Goal: Contribute content: Add original content to the website for others to see

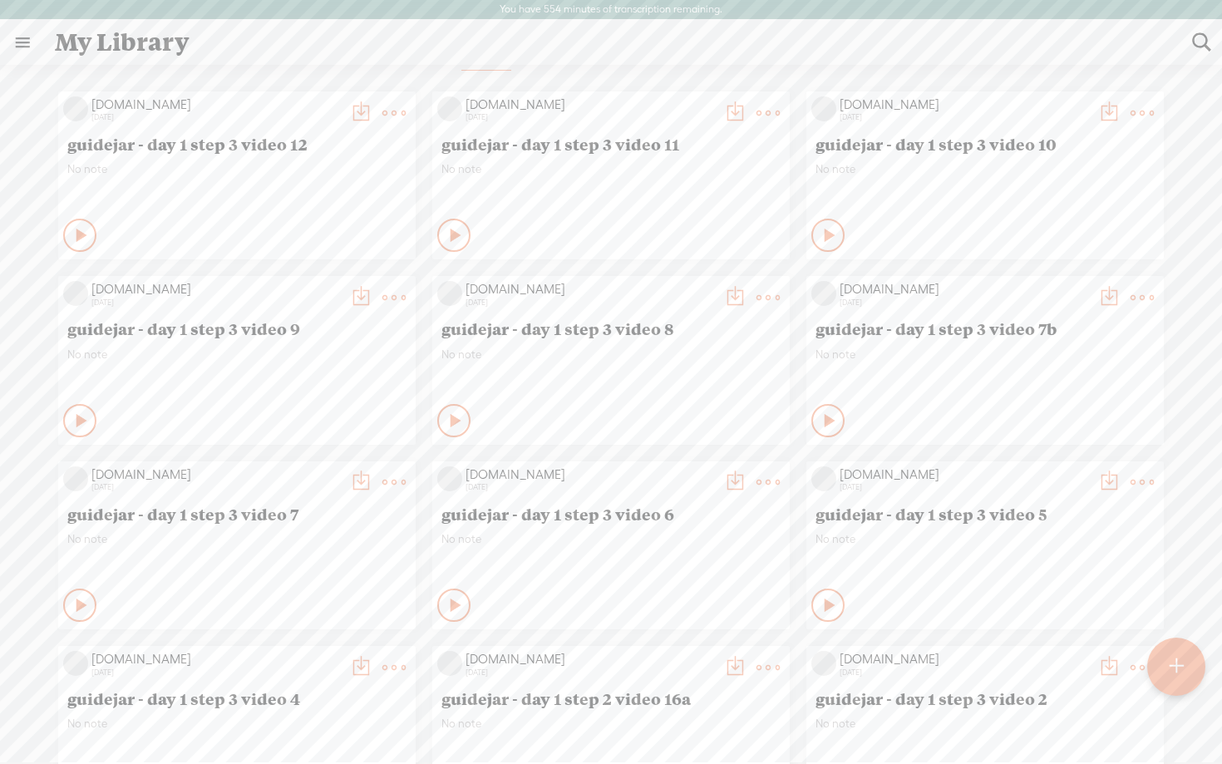
click at [74, 228] on icon at bounding box center [82, 235] width 17 height 17
click at [81, 242] on icon at bounding box center [82, 235] width 17 height 17
click at [91, 232] on icon at bounding box center [82, 235] width 17 height 17
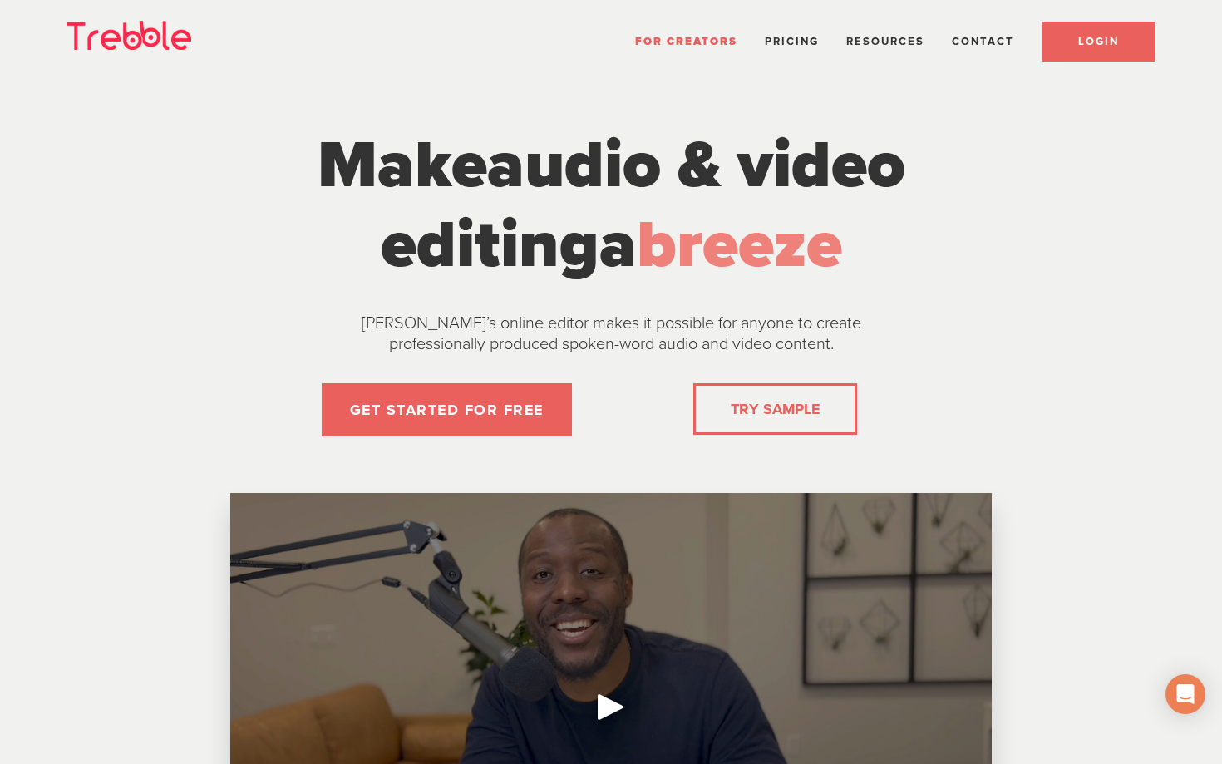
click at [906, 37] on link "LOGIN" at bounding box center [1098, 42] width 114 height 40
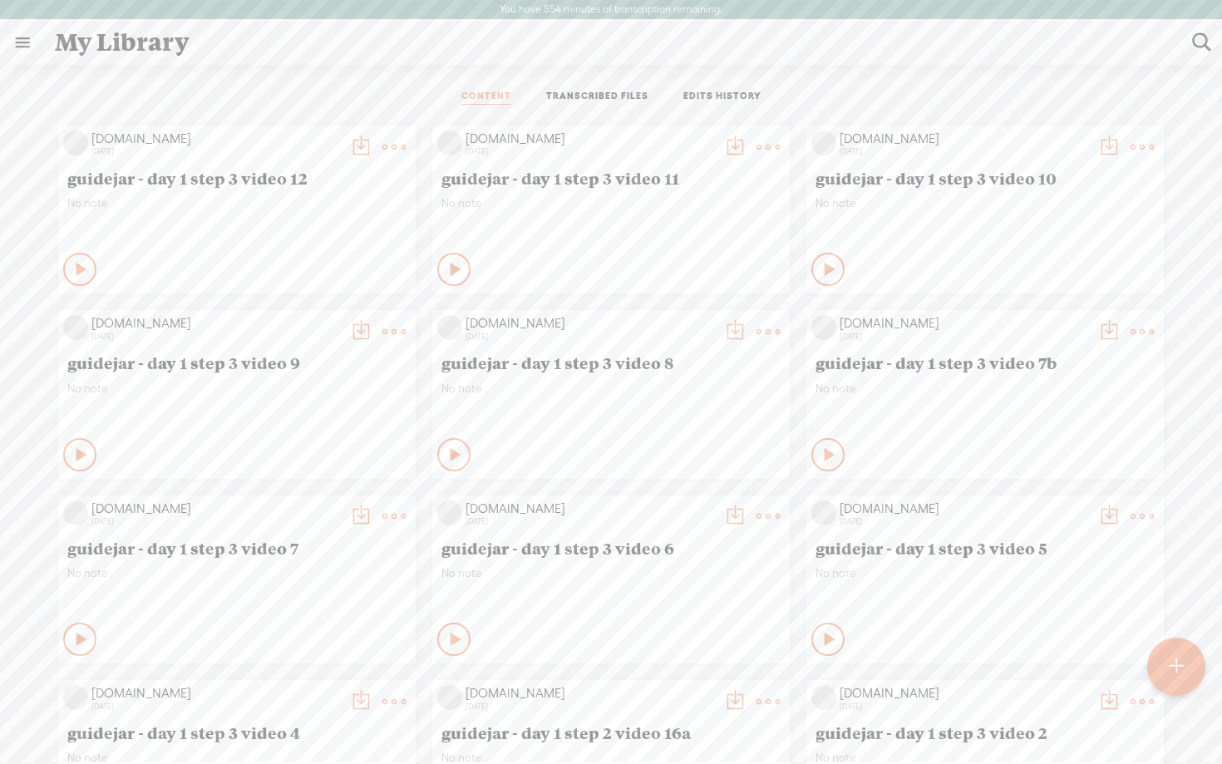
click at [1178, 672] on t at bounding box center [1175, 666] width 14 height 37
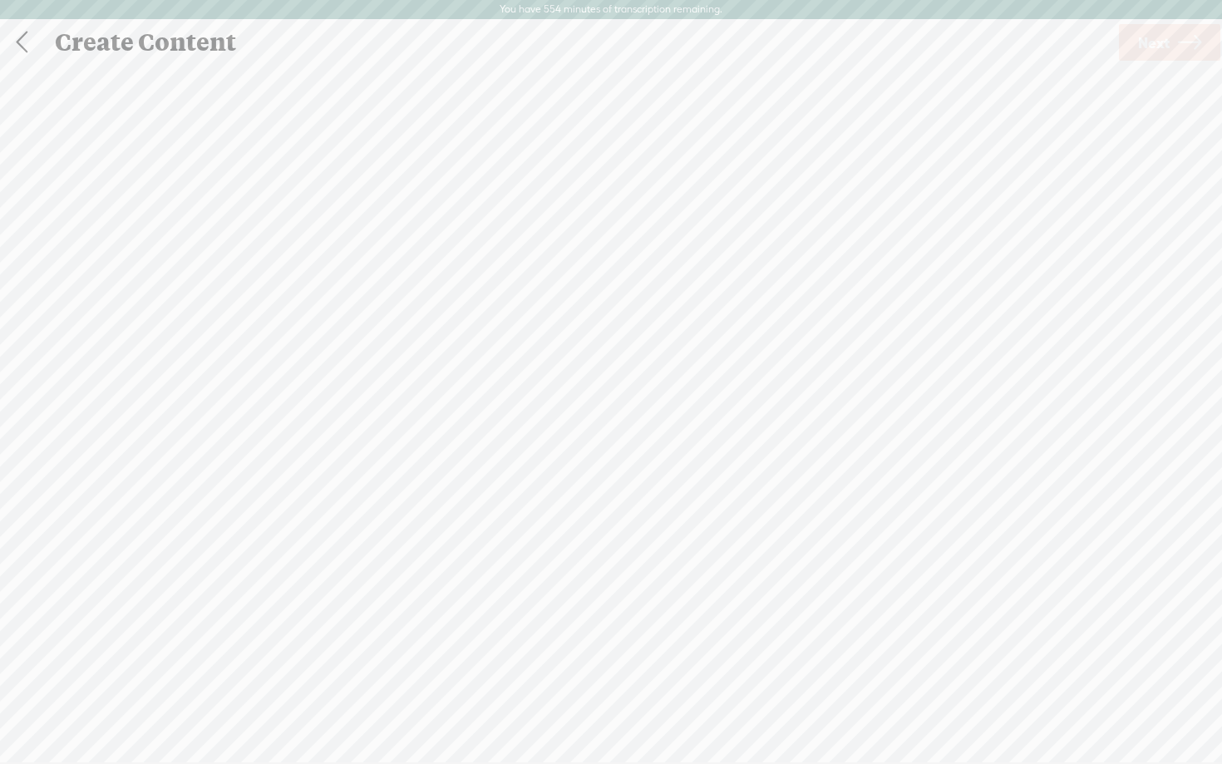
scroll to position [1, 0]
click at [15, 43] on link at bounding box center [22, 41] width 42 height 43
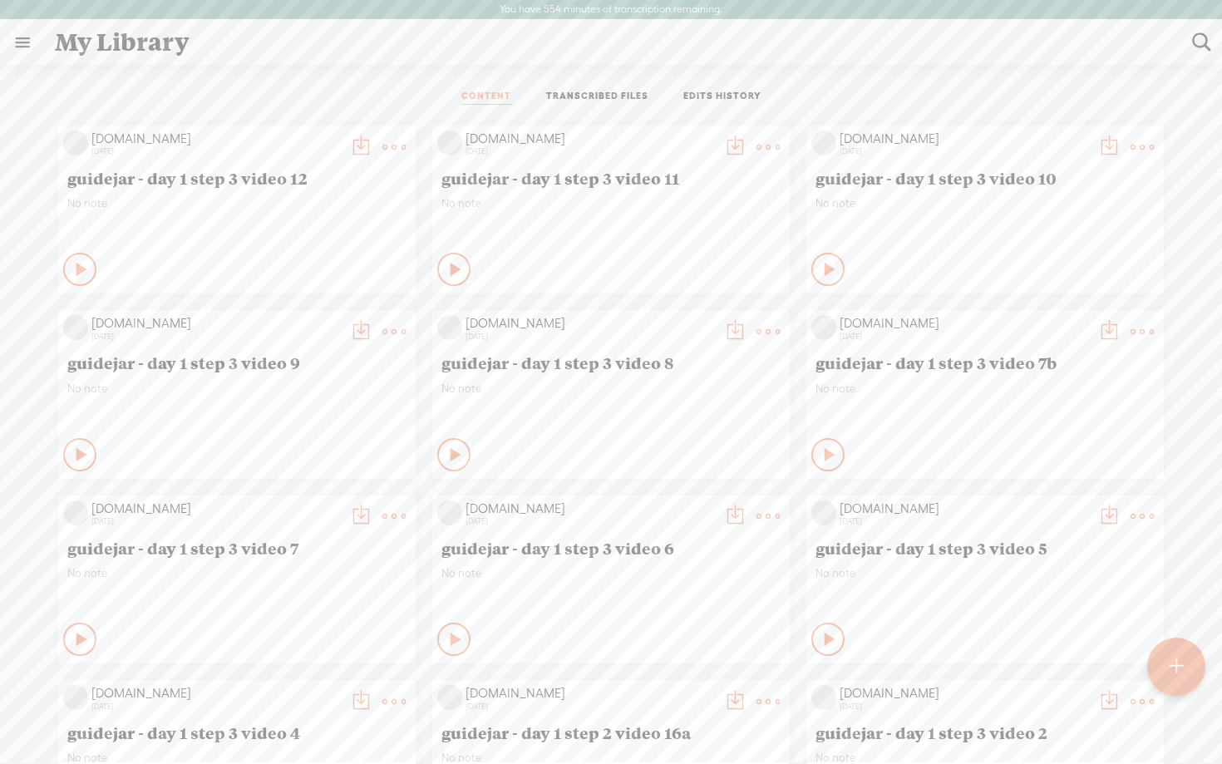
click at [1182, 685] on div at bounding box center [1176, 667] width 60 height 60
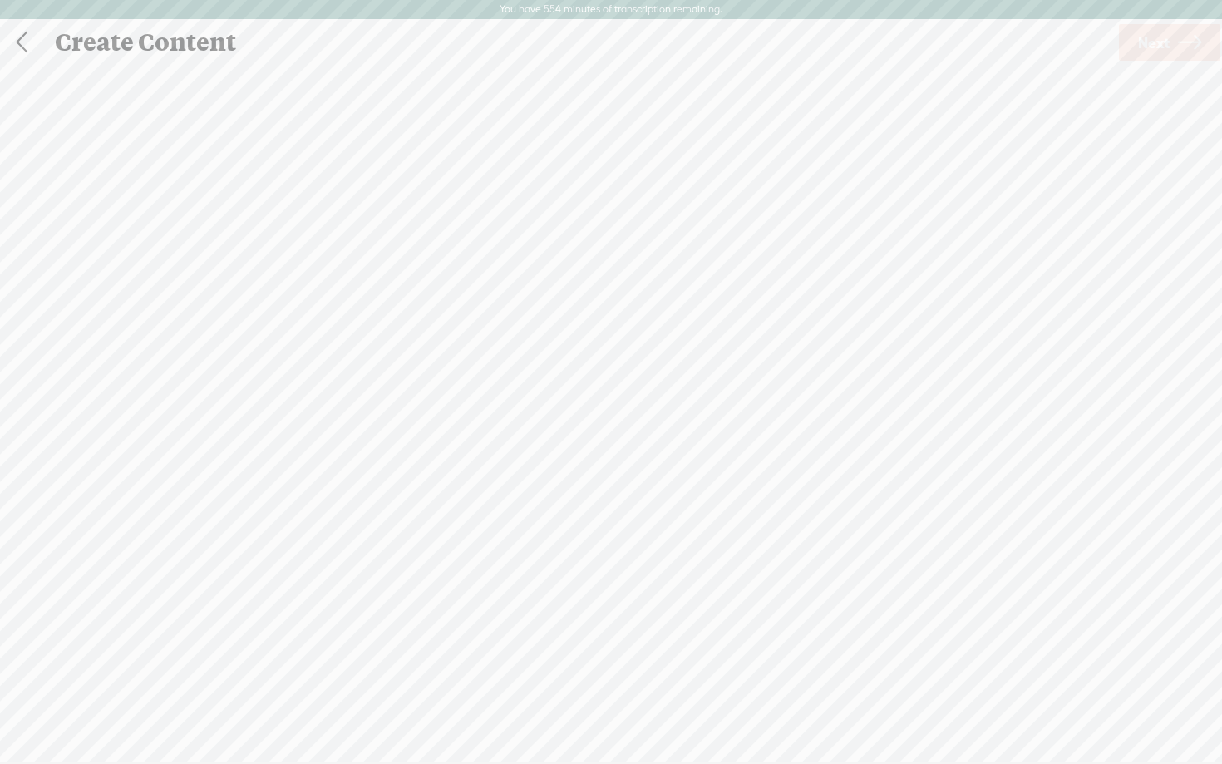
scroll to position [1, 0]
click at [609, 470] on div "(File duration must be less than 90 minutes)" at bounding box center [611, 476] width 344 height 13
click at [1176, 42] on link "Next" at bounding box center [1169, 41] width 101 height 37
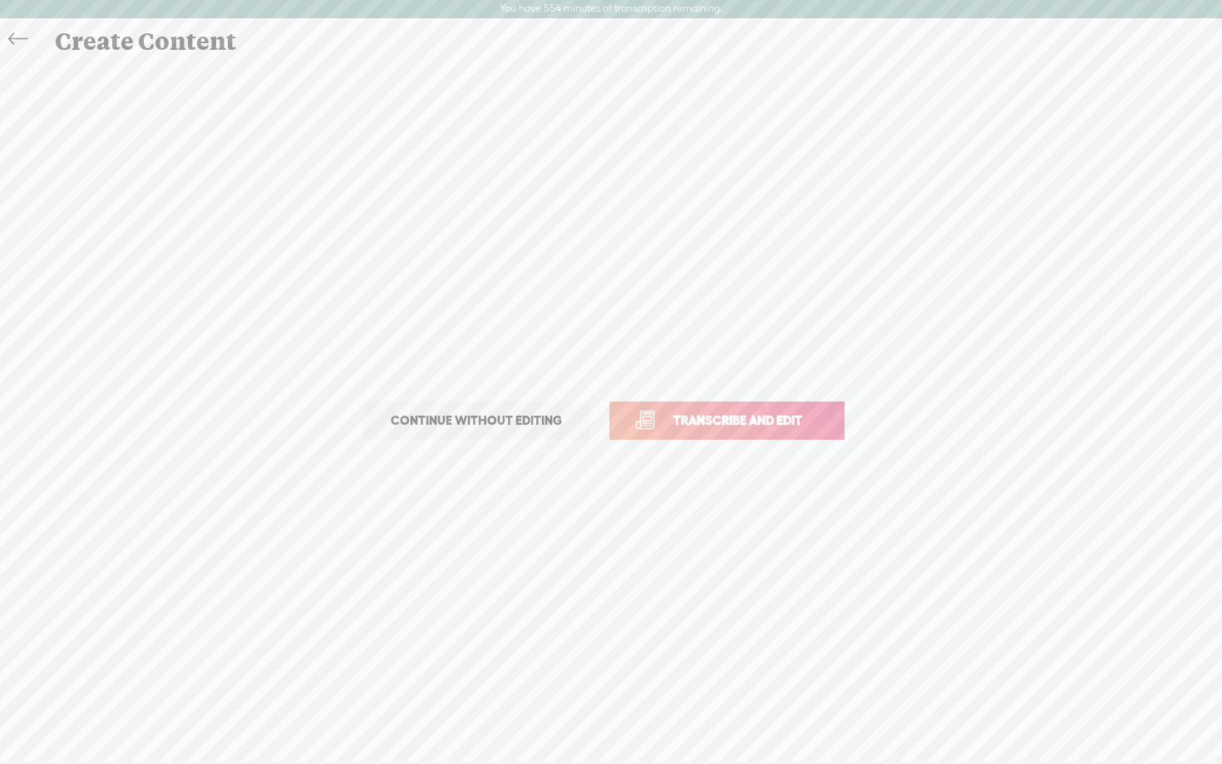
click at [722, 428] on span "Transcribe and edit" at bounding box center [738, 420] width 164 height 19
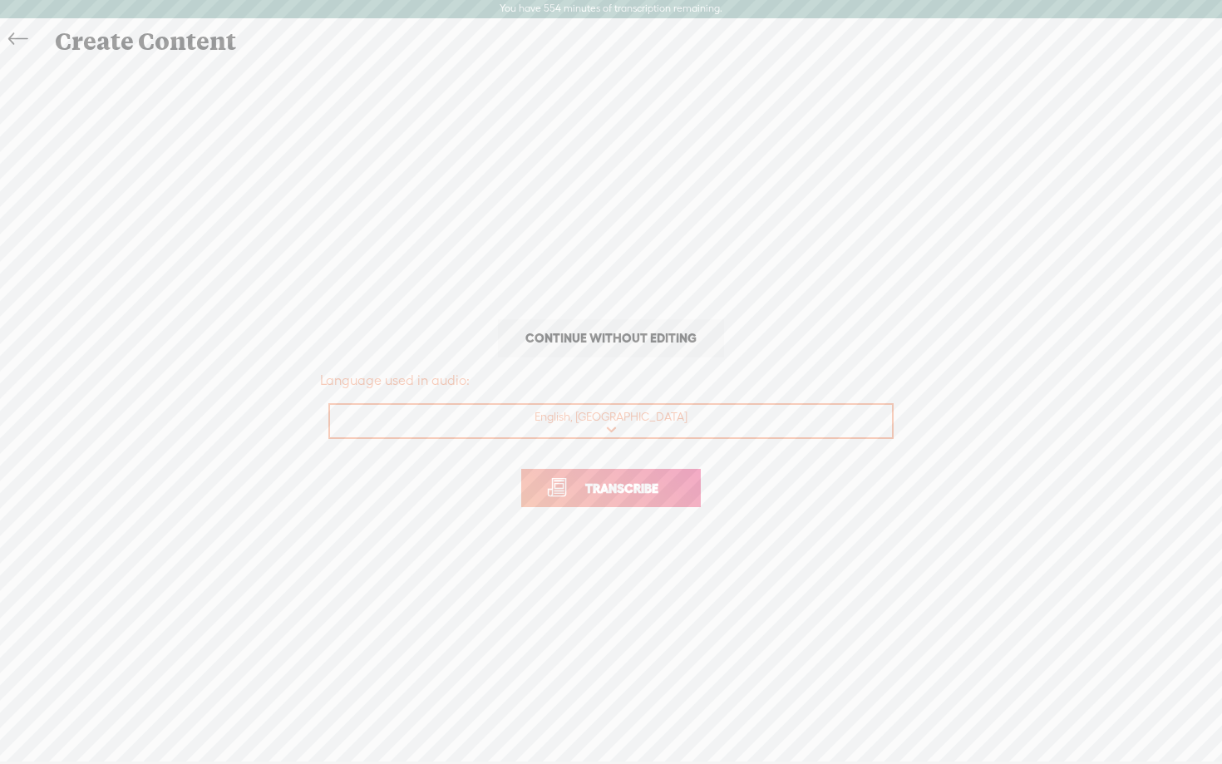
click at [597, 499] on link "Transcribe" at bounding box center [610, 488] width 179 height 38
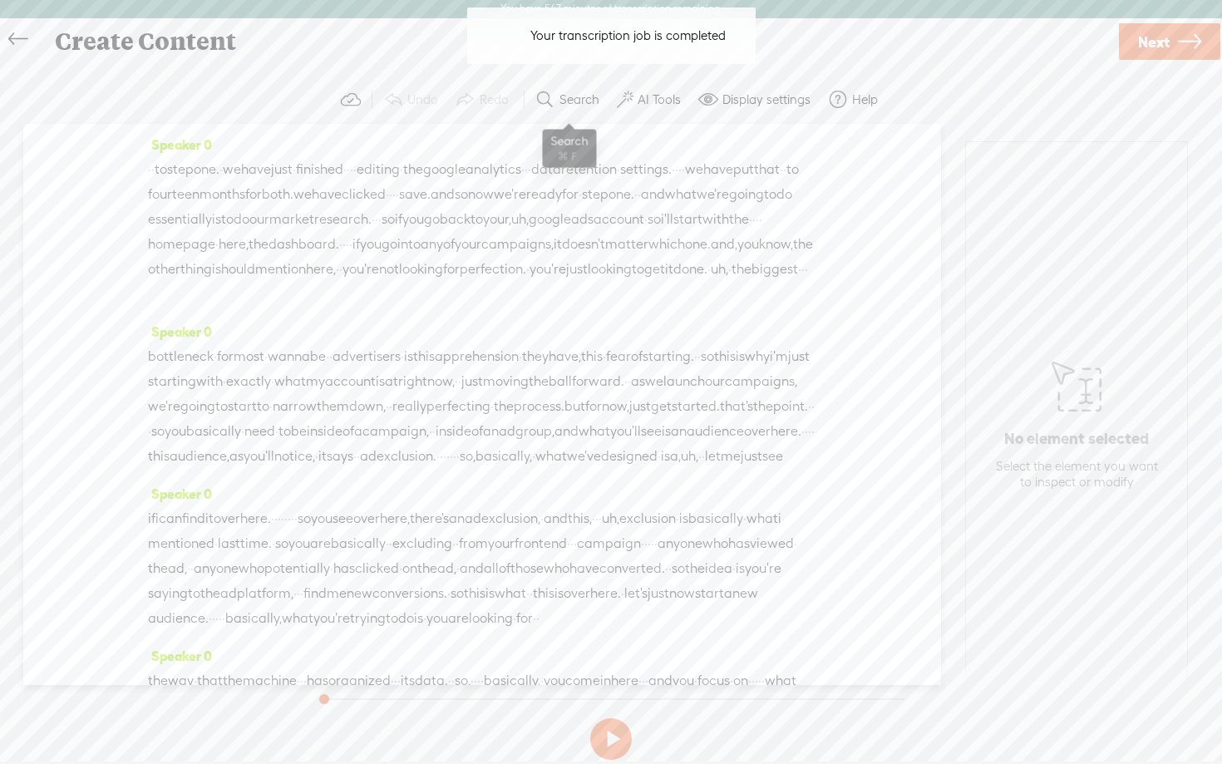
click at [583, 101] on label "Search" at bounding box center [579, 99] width 40 height 17
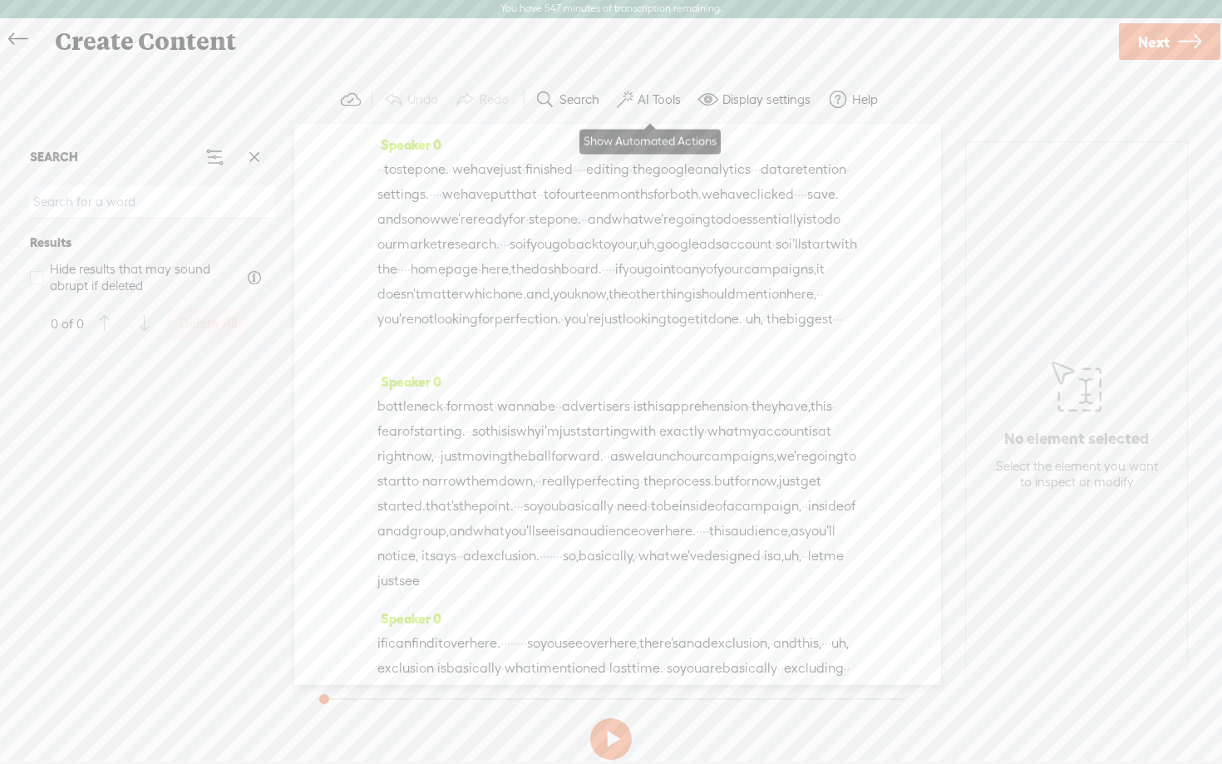
click at [645, 101] on label "AI Tools" at bounding box center [658, 99] width 43 height 17
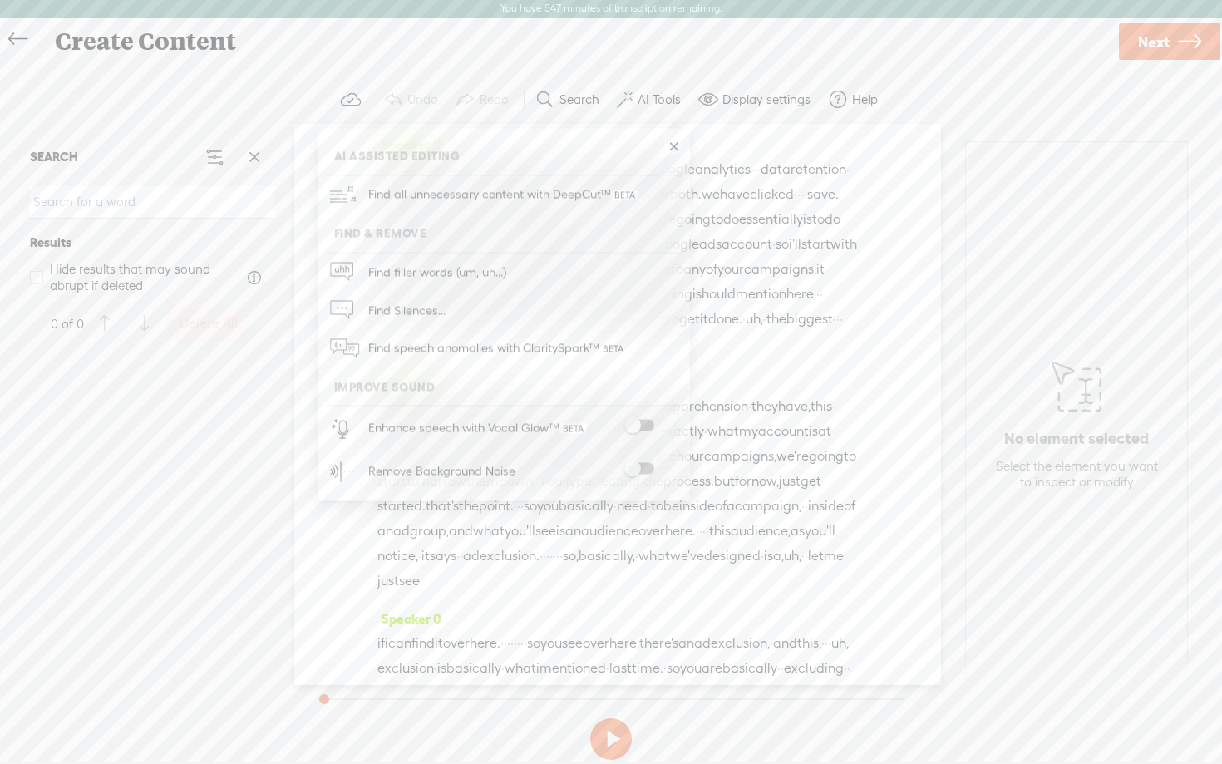
click at [647, 421] on span at bounding box center [639, 426] width 30 height 12
click at [651, 470] on span at bounding box center [639, 471] width 30 height 12
click at [649, 425] on span at bounding box center [639, 427] width 30 height 12
click at [1174, 47] on link "Next" at bounding box center [1169, 42] width 101 height 37
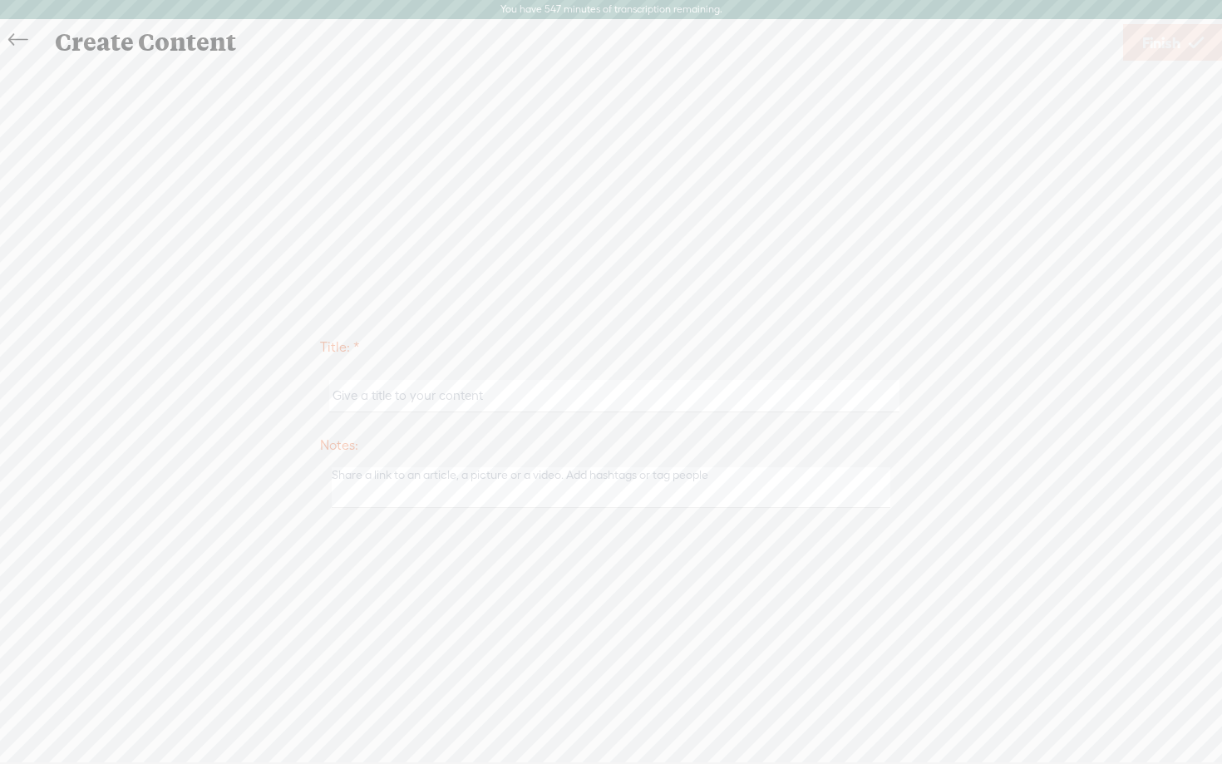
click at [381, 401] on input "text" at bounding box center [613, 396] width 569 height 32
click at [416, 400] on input "guidejar - day 1 step 2 video 17" at bounding box center [613, 396] width 569 height 32
type input "guidejar - day 2 step 1 video 1"
click at [996, 225] on div "Title: * guidejar - day 2 step 1 video 1 Notes: Save as a draft content Publish…" at bounding box center [611, 421] width 1188 height 716
click at [1174, 52] on span "Finish" at bounding box center [1161, 43] width 38 height 42
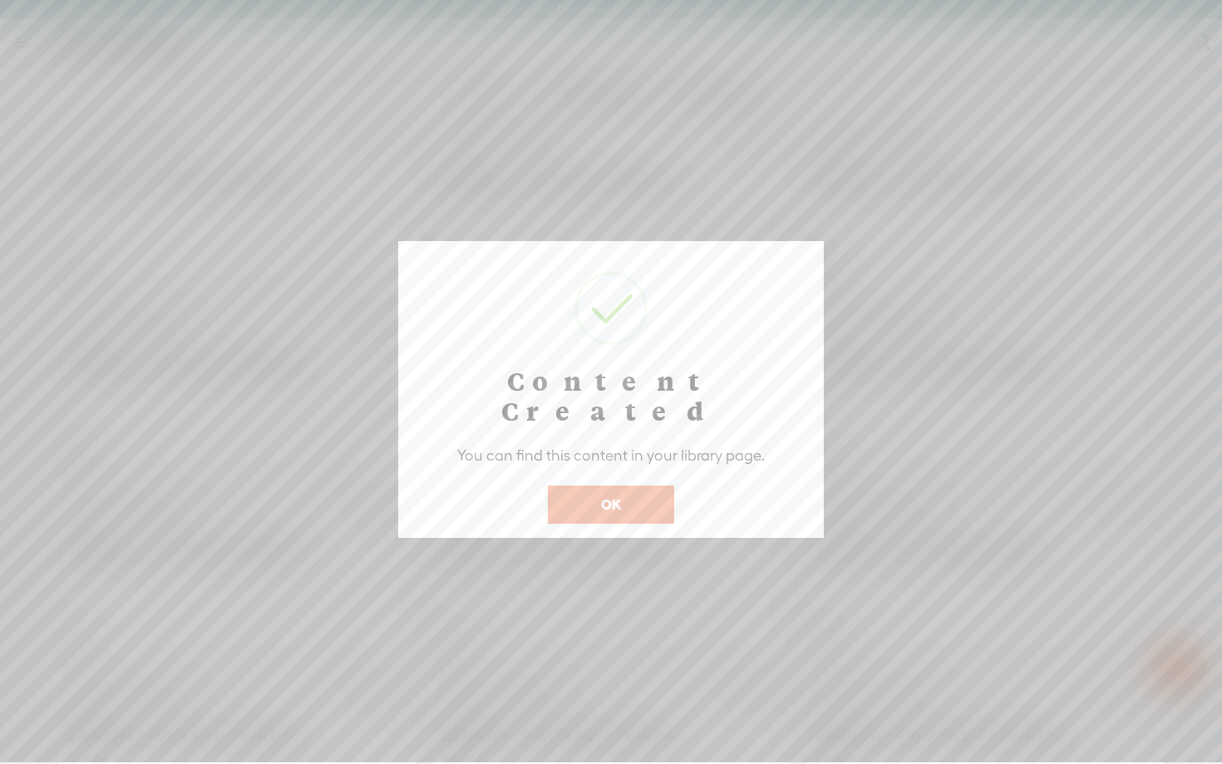
click at [602, 485] on button "OK" at bounding box center [611, 504] width 126 height 38
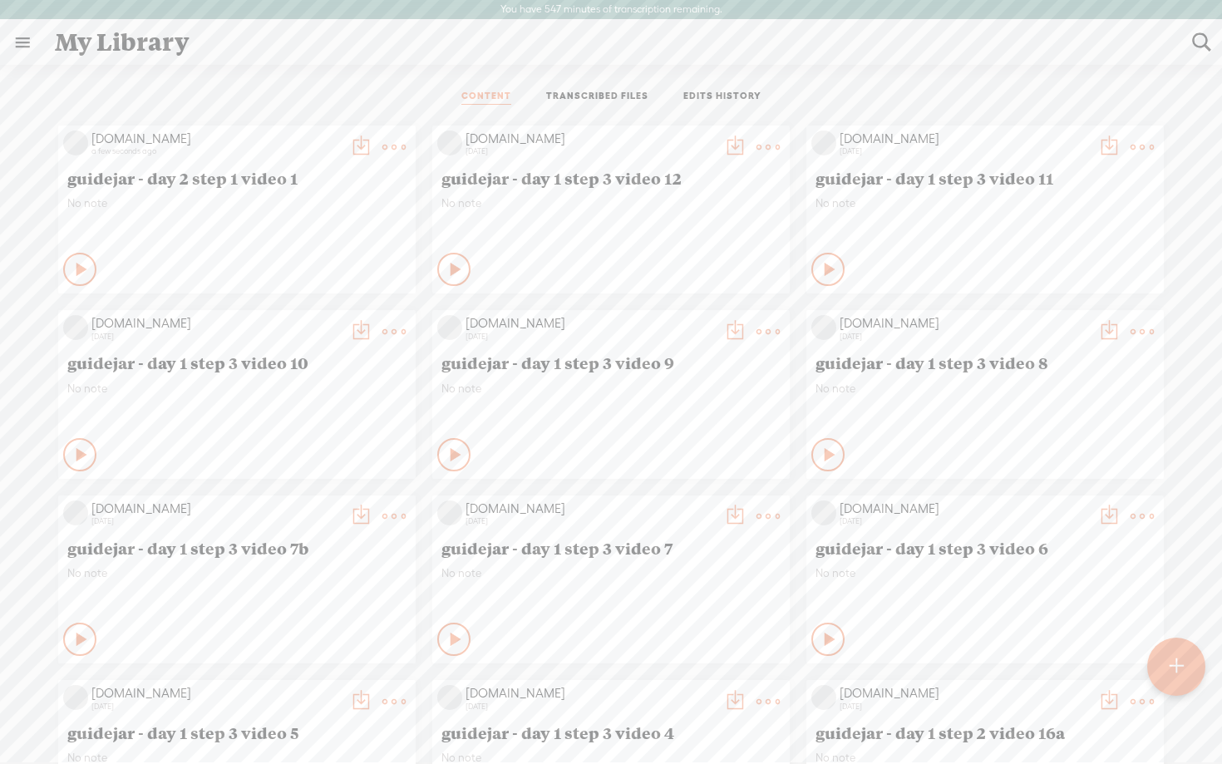
click at [74, 268] on icon at bounding box center [82, 269] width 17 height 17
click at [73, 273] on icon at bounding box center [80, 269] width 17 height 17
click at [76, 268] on icon at bounding box center [82, 269] width 17 height 17
click at [457, 273] on icon at bounding box center [456, 269] width 17 height 17
click at [74, 265] on icon at bounding box center [82, 269] width 17 height 17
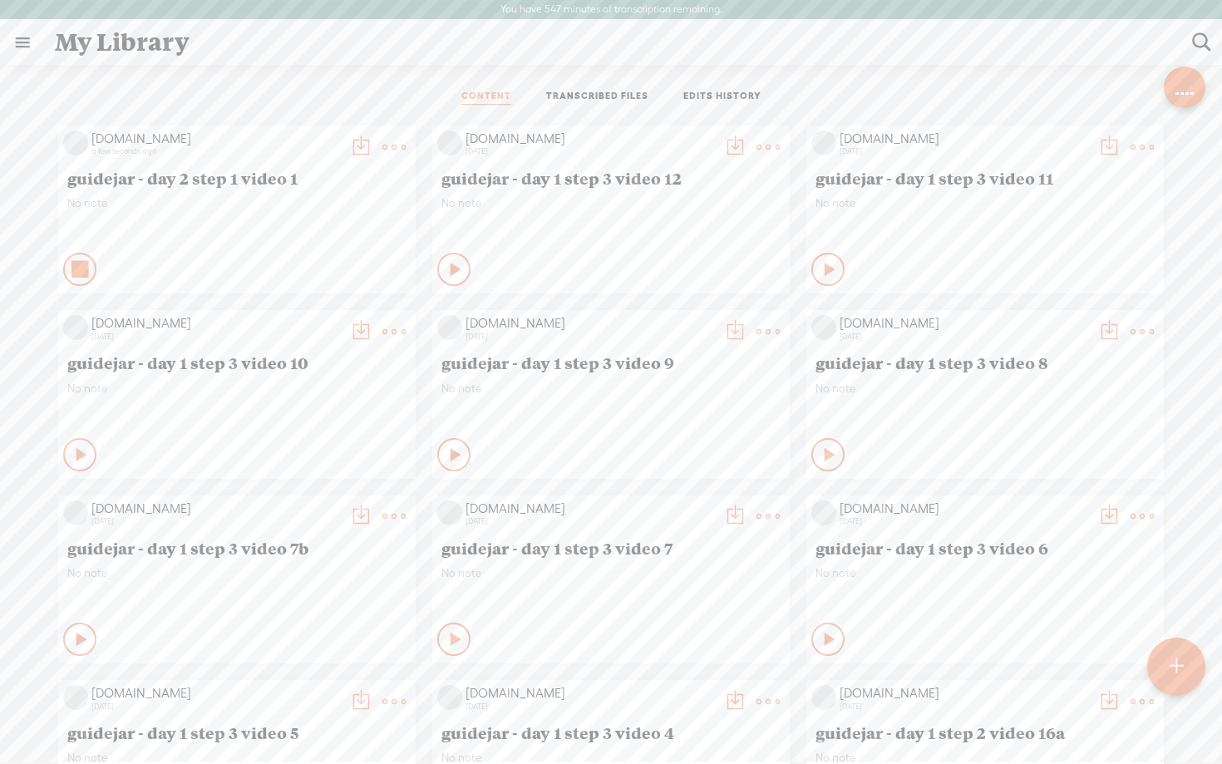
click at [391, 148] on t at bounding box center [393, 146] width 23 height 23
click at [275, 387] on link "Delete" at bounding box center [315, 394] width 166 height 38
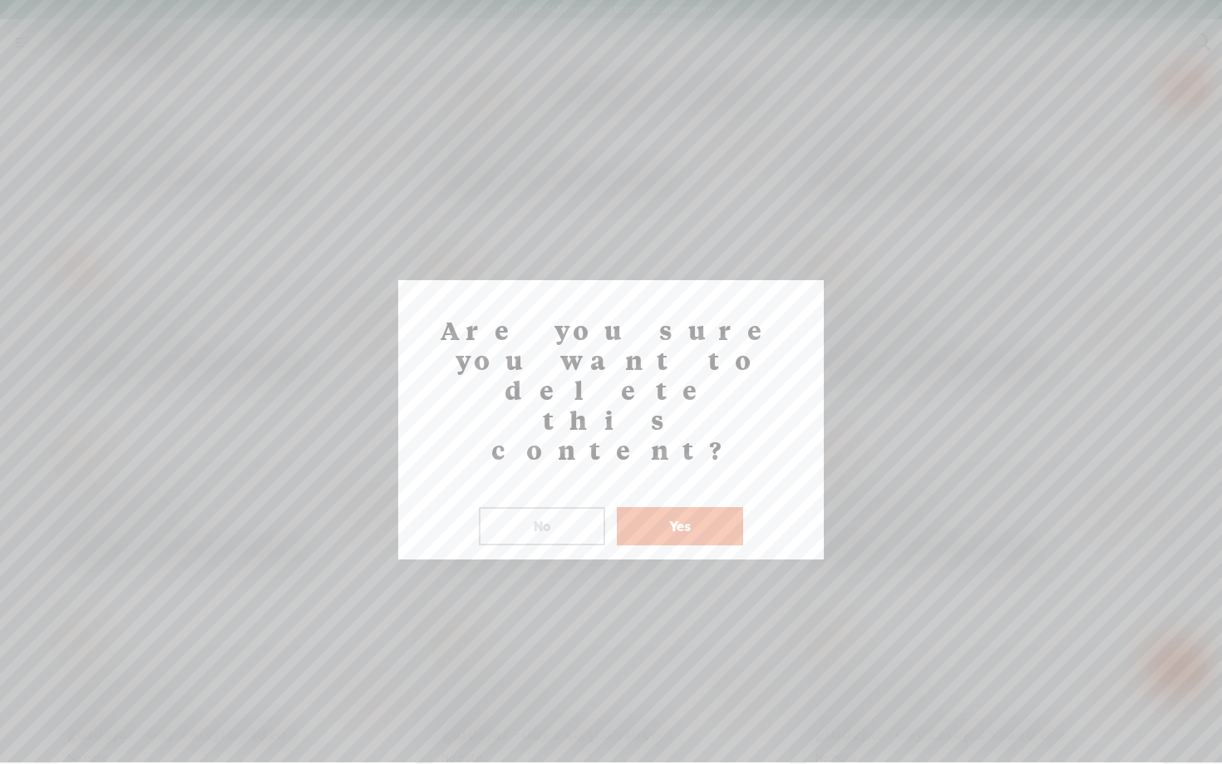
click at [676, 507] on button "Yes" at bounding box center [680, 526] width 126 height 38
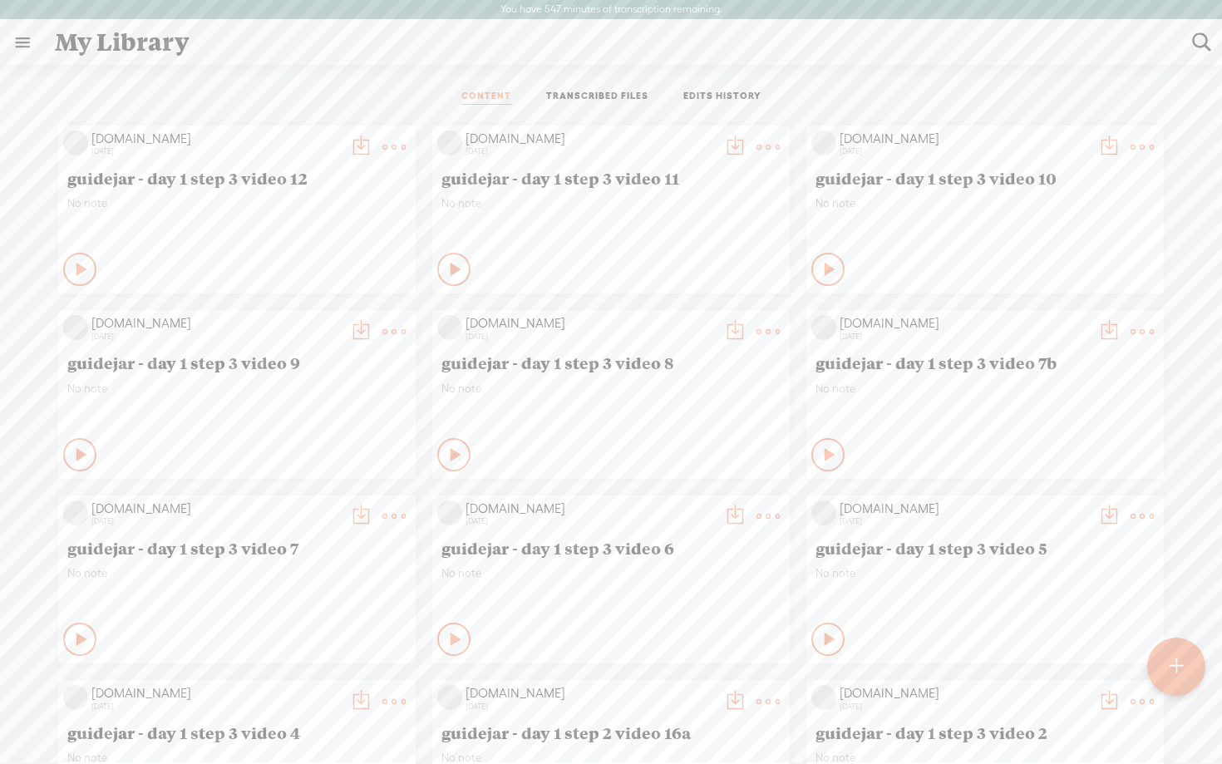
click at [74, 268] on icon at bounding box center [82, 269] width 17 height 17
click at [32, 311] on div "[DOMAIN_NAME] [DATE] guidejar - day 1 step 3 video 12 No note Stop Content" at bounding box center [610, 764] width 1197 height 1294
